Goal: Check status

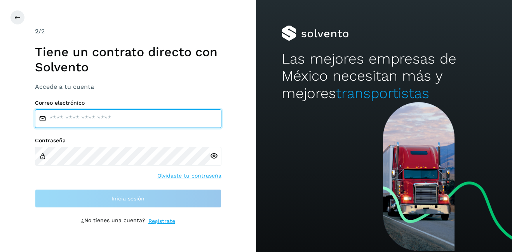
type input "**********"
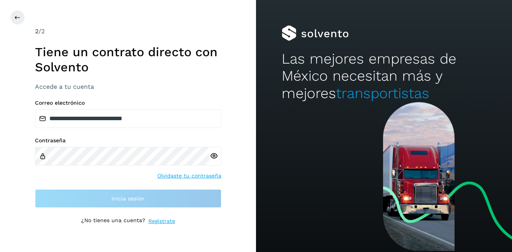
click at [9, 19] on div "**********" at bounding box center [128, 126] width 256 height 252
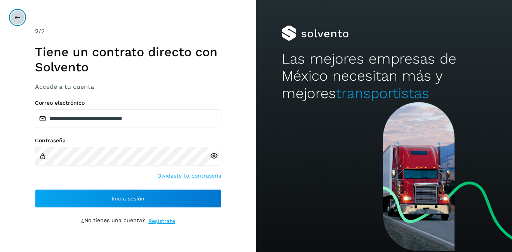
click at [17, 11] on button at bounding box center [17, 17] width 15 height 15
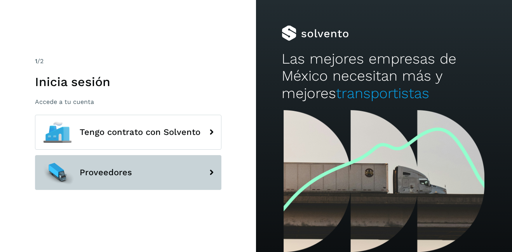
click at [125, 162] on button "Proveedores" at bounding box center [128, 172] width 186 height 35
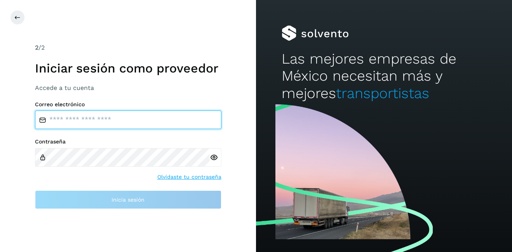
type input "**********"
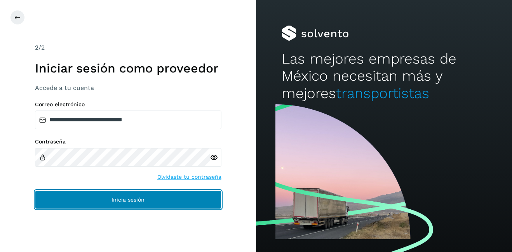
click at [122, 209] on button "Inicia sesión" at bounding box center [128, 200] width 186 height 19
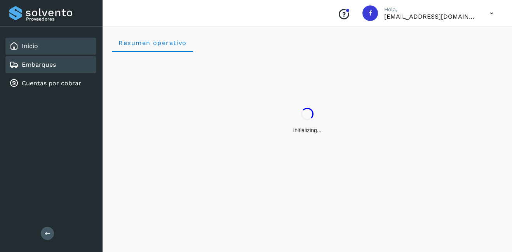
click at [43, 66] on link "Embarques" at bounding box center [39, 64] width 34 height 7
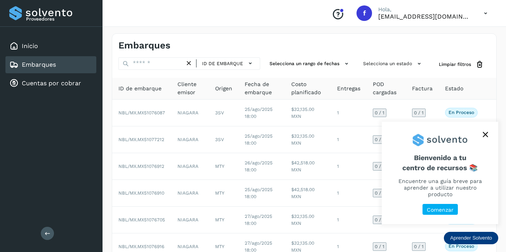
click at [483, 136] on icon "close," at bounding box center [485, 134] width 5 height 5
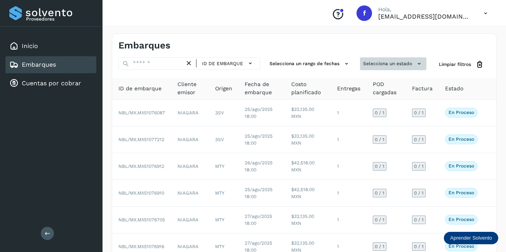
click at [367, 63] on button "Selecciona un estado" at bounding box center [393, 63] width 66 height 13
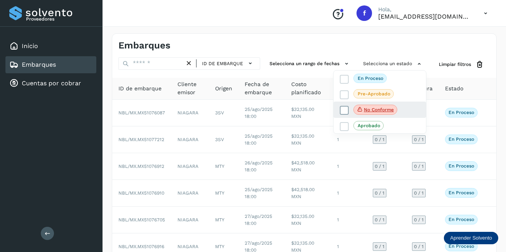
click at [380, 114] on span "No conforme" at bounding box center [375, 110] width 44 height 10
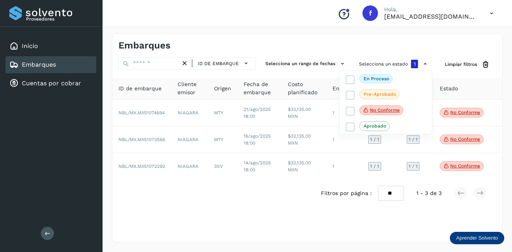
click at [469, 110] on div at bounding box center [256, 126] width 512 height 252
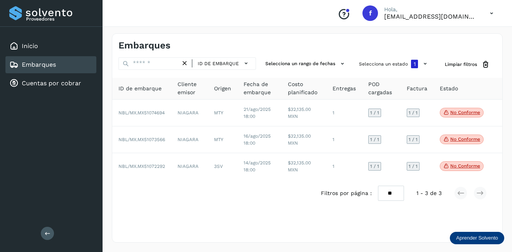
click at [471, 114] on p "No conforme" at bounding box center [465, 112] width 30 height 5
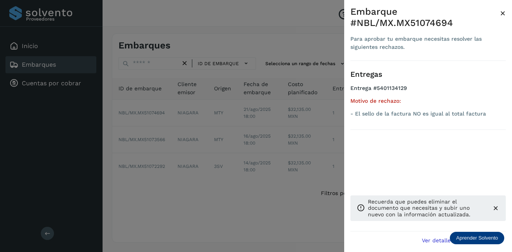
click at [501, 12] on span "×" at bounding box center [503, 13] width 6 height 11
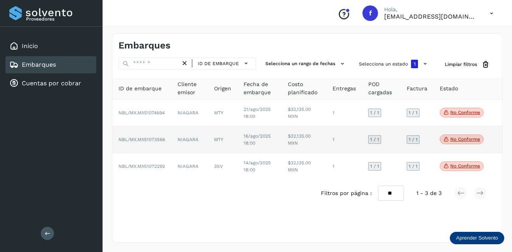
click at [472, 140] on p "No conforme" at bounding box center [465, 139] width 30 height 5
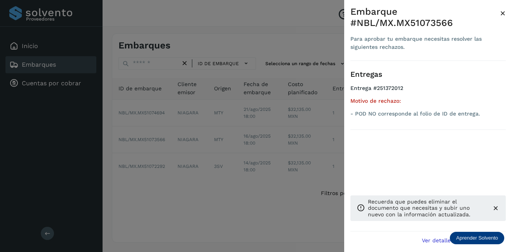
click at [505, 13] on span "×" at bounding box center [503, 13] width 6 height 11
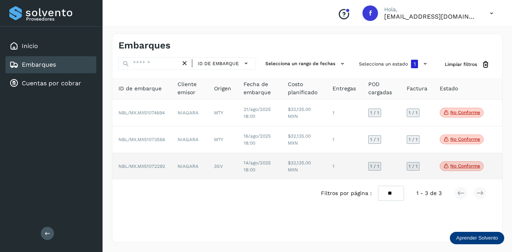
click at [468, 165] on p "No conforme" at bounding box center [465, 165] width 30 height 5
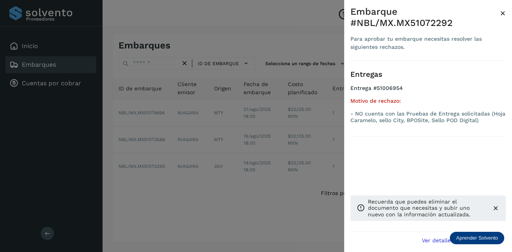
click at [502, 14] on span "×" at bounding box center [503, 13] width 6 height 11
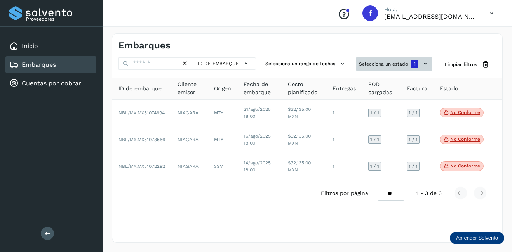
click at [405, 70] on button "Selecciona un estado 1" at bounding box center [394, 63] width 76 height 13
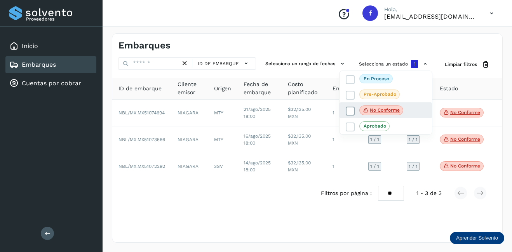
click at [348, 110] on icon at bounding box center [350, 111] width 8 height 8
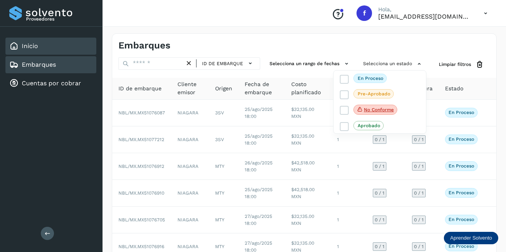
click at [55, 46] on div "Inicio" at bounding box center [50, 46] width 91 height 17
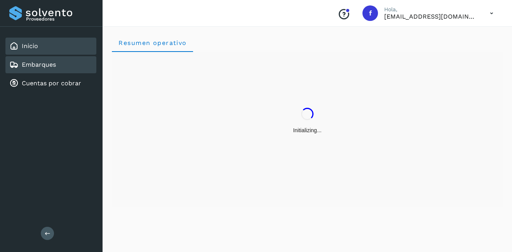
click at [49, 72] on div "Embarques" at bounding box center [50, 64] width 91 height 17
